Goal: Navigation & Orientation: Find specific page/section

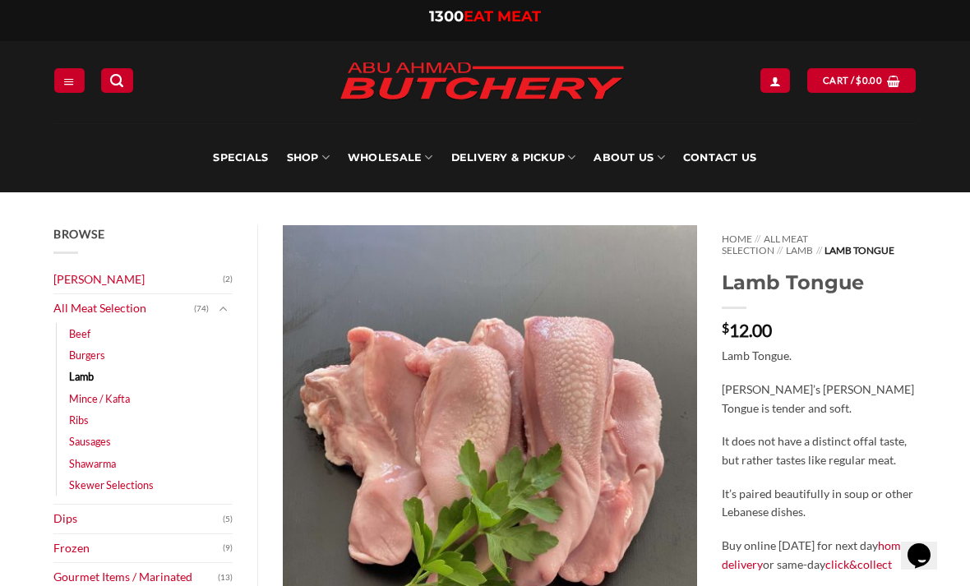
click at [720, 160] on link "Contact Us" at bounding box center [720, 157] width 74 height 69
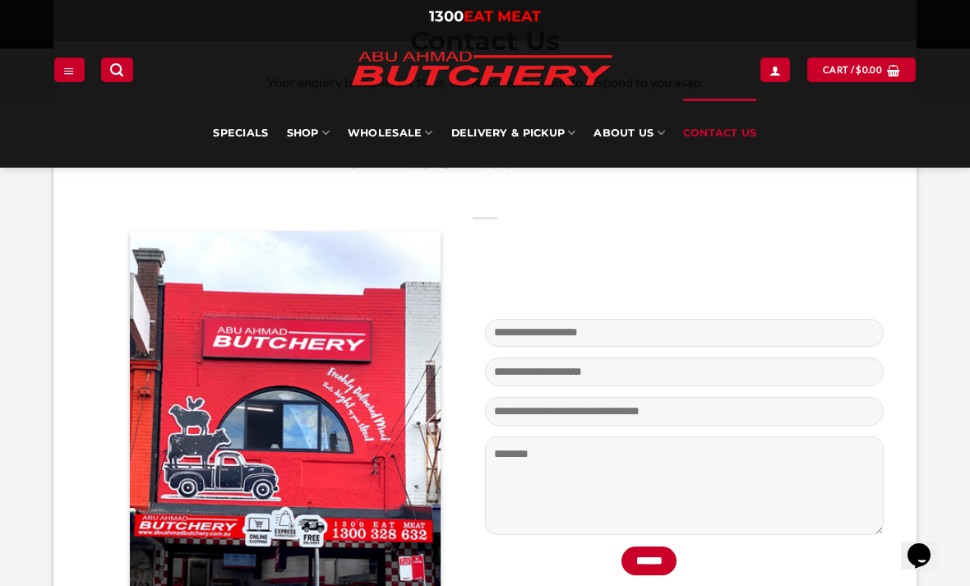
scroll to position [414, 0]
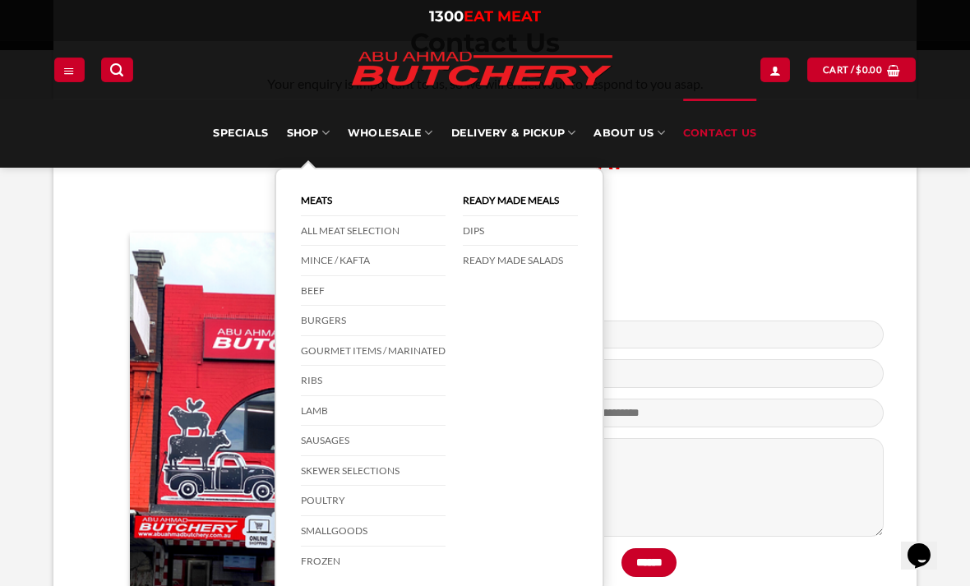
click at [304, 140] on link "SHOP" at bounding box center [308, 133] width 43 height 69
click at [302, 407] on link "Lamb" at bounding box center [373, 411] width 145 height 30
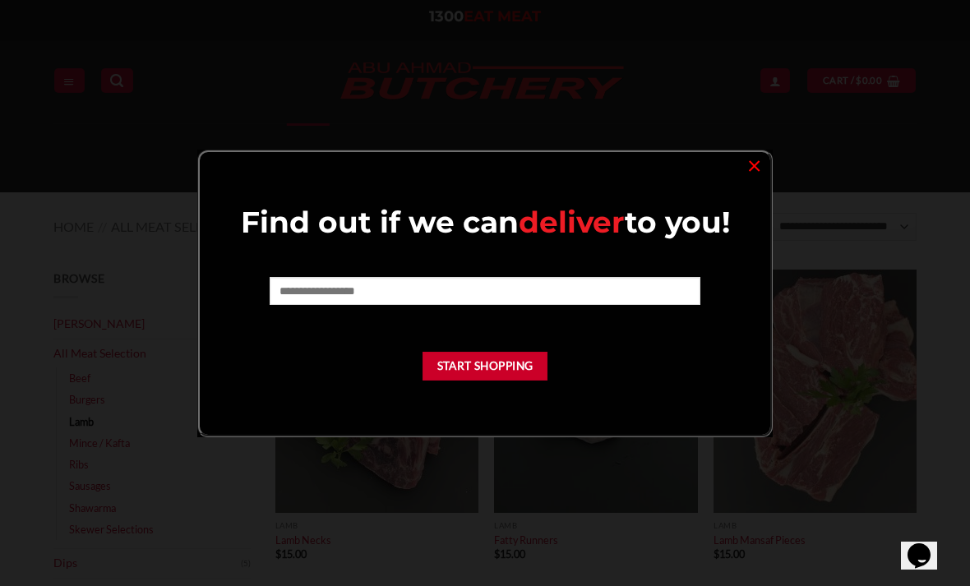
click at [753, 176] on link "×" at bounding box center [755, 165] width 24 height 22
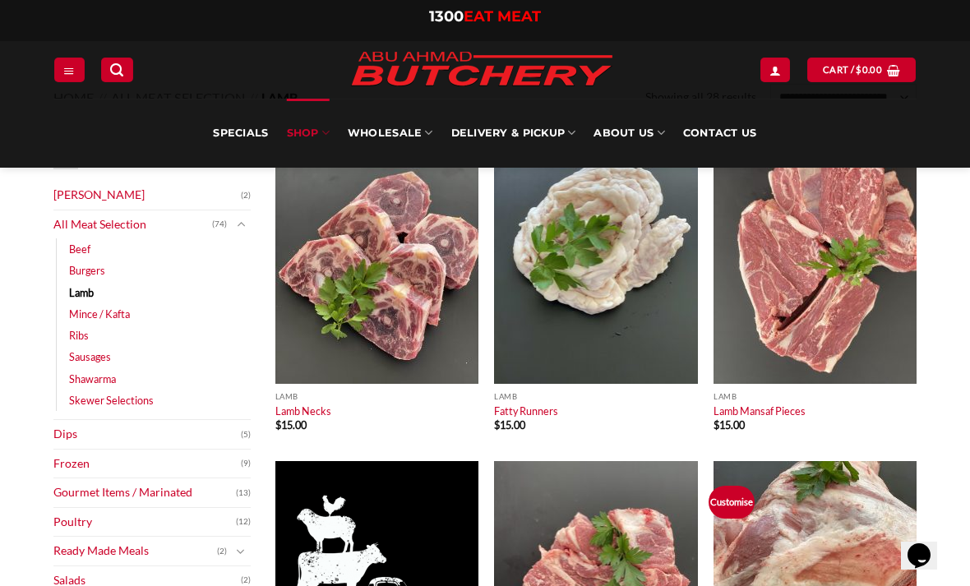
scroll to position [130, 0]
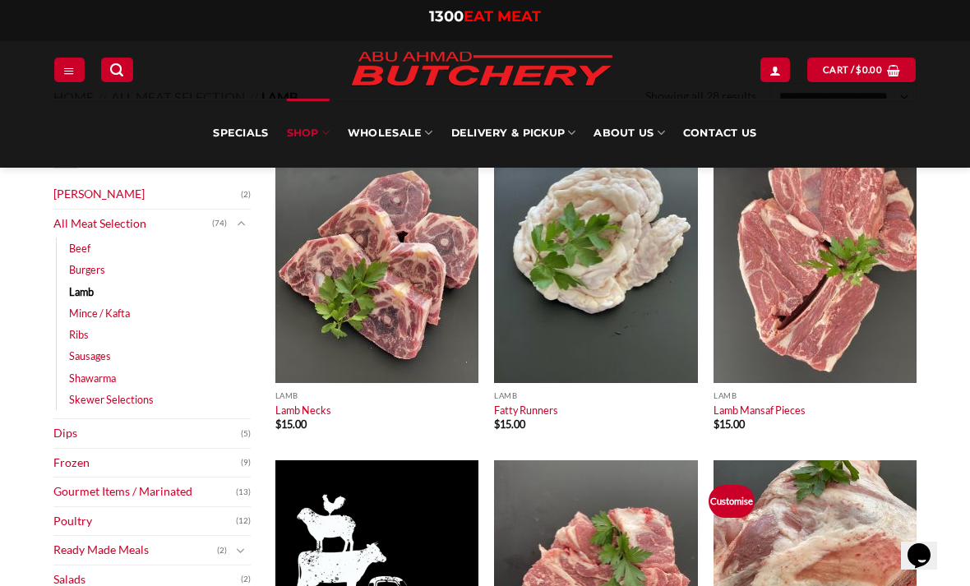
click at [71, 465] on link "Frozen" at bounding box center [147, 463] width 188 height 29
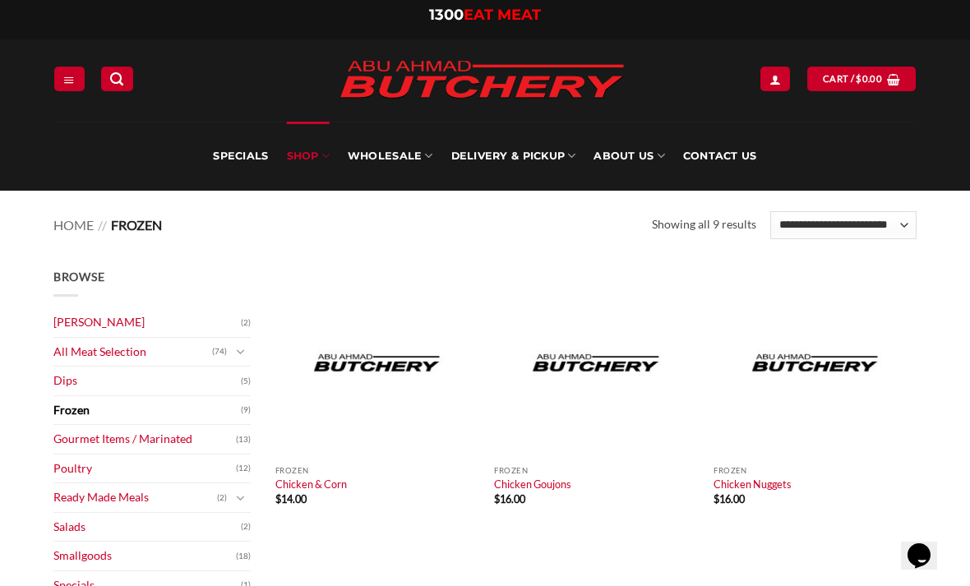
scroll to position [2, 0]
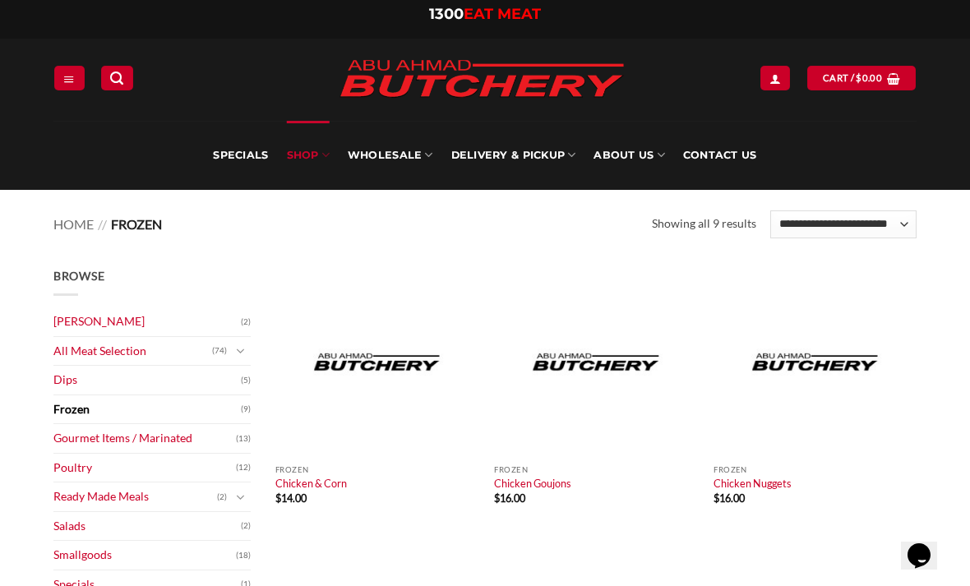
click at [68, 584] on link "Specials" at bounding box center [147, 585] width 188 height 29
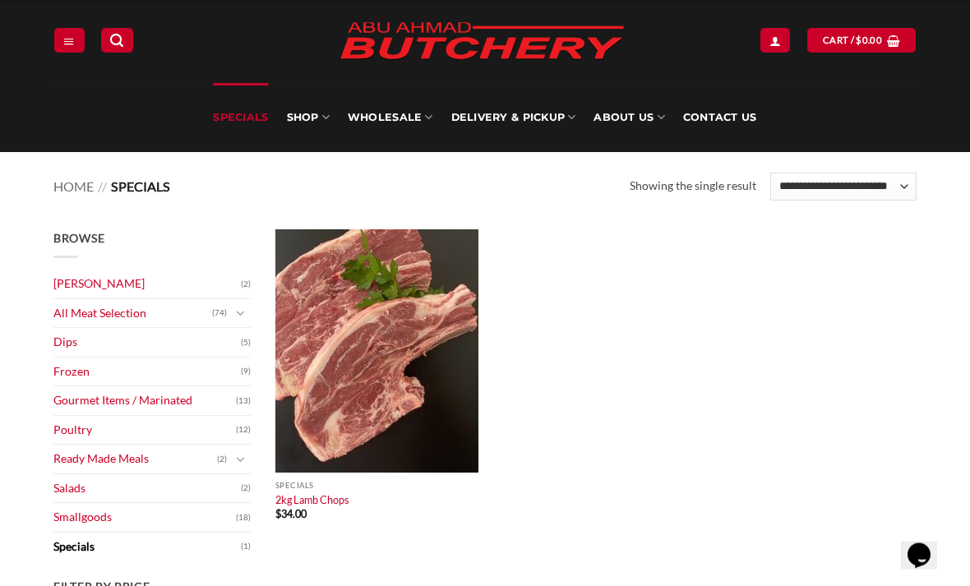
scroll to position [40, 0]
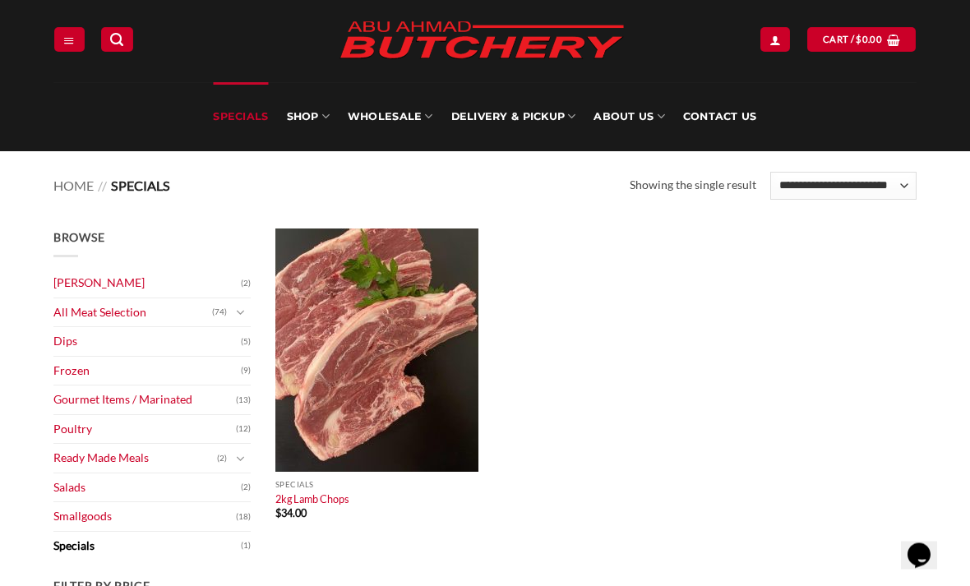
click at [75, 512] on link "Smallgoods" at bounding box center [144, 517] width 183 height 29
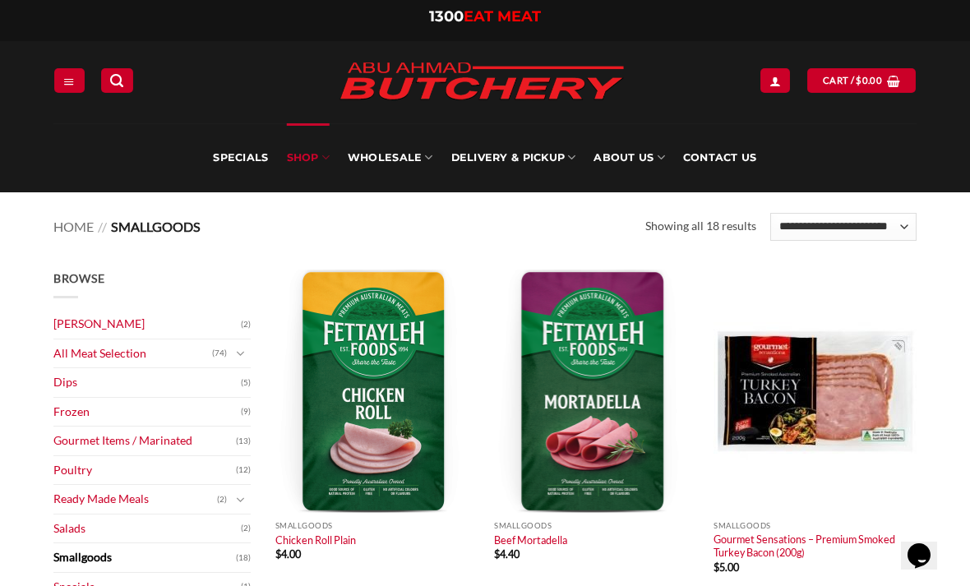
click at [85, 352] on link "All Meat Selection" at bounding box center [132, 354] width 159 height 29
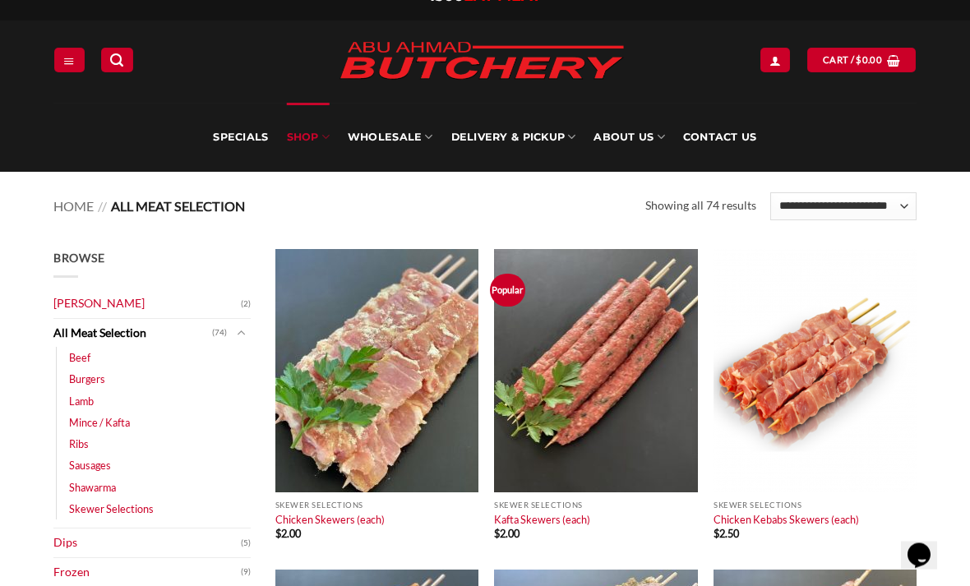
scroll to position [21, 0]
click at [89, 487] on link "Shawarma" at bounding box center [92, 487] width 47 height 21
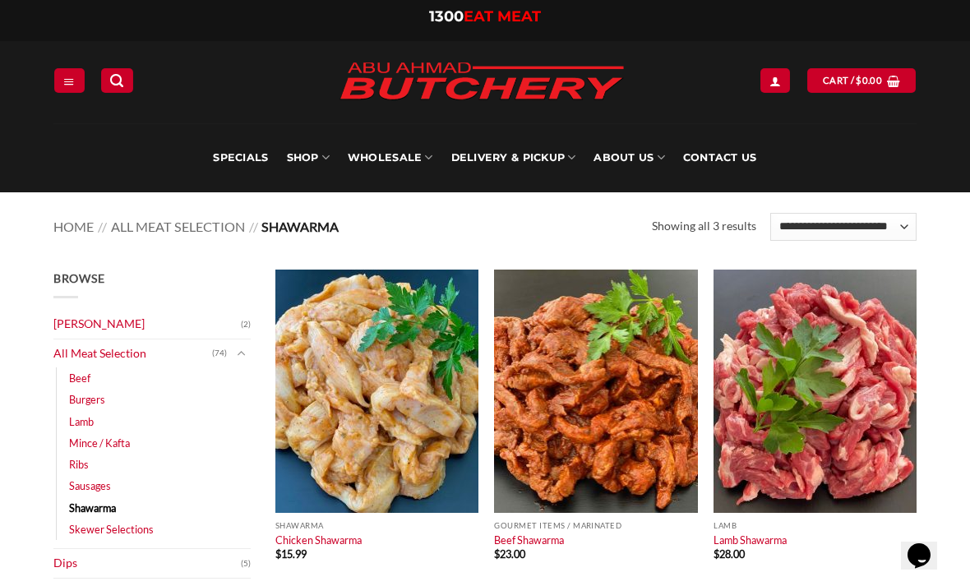
click at [313, 157] on link "SHOP" at bounding box center [308, 157] width 43 height 69
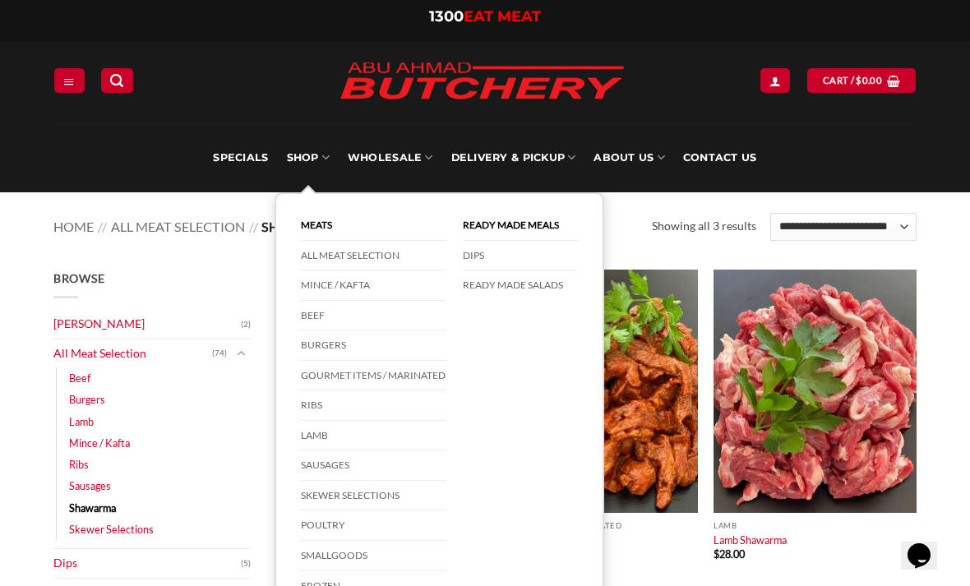
click at [314, 319] on link "Beef" at bounding box center [373, 316] width 145 height 30
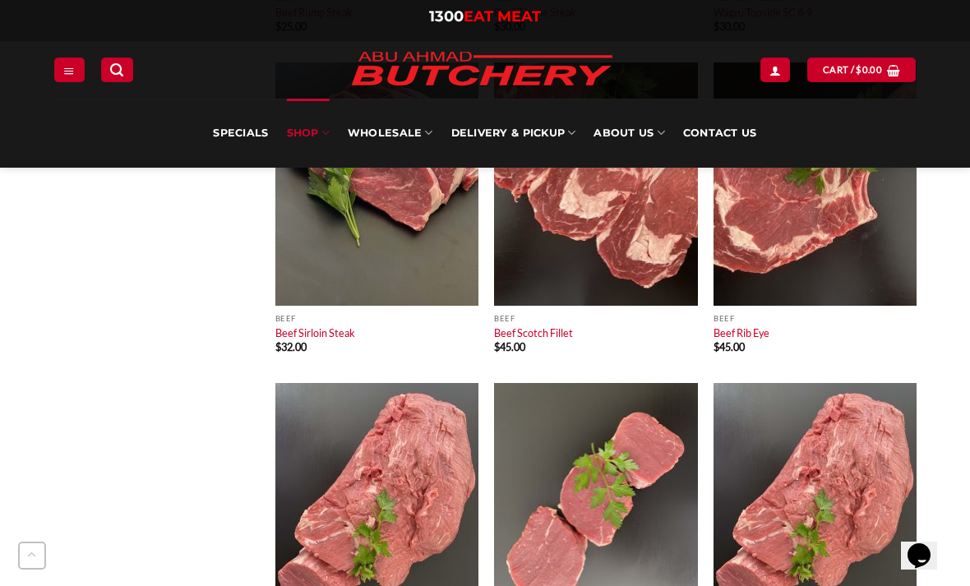
scroll to position [1169, 0]
